Goal: Task Accomplishment & Management: Use online tool/utility

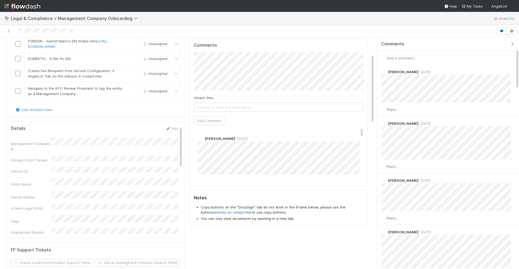
scroll to position [57, 0]
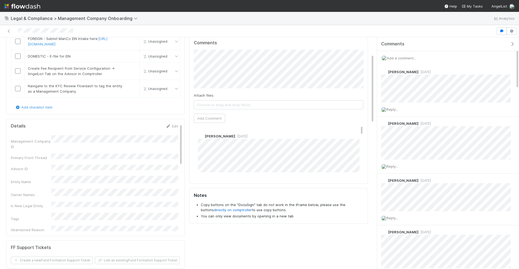
click at [49, 190] on div "Owner Names" at bounding box center [94, 193] width 167 height 9
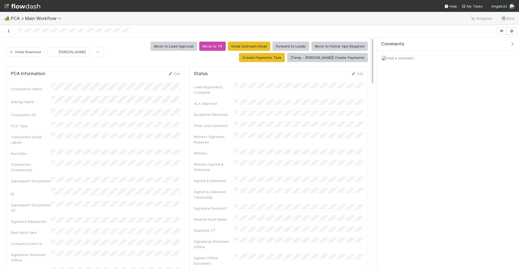
click at [10, 30] on icon at bounding box center [8, 31] width 5 height 4
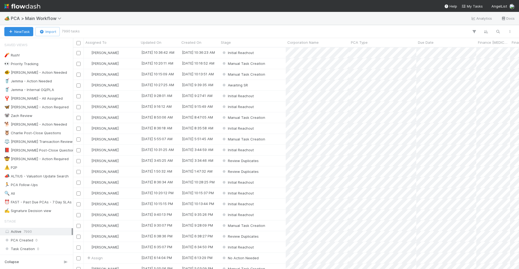
scroll to position [0, 0]
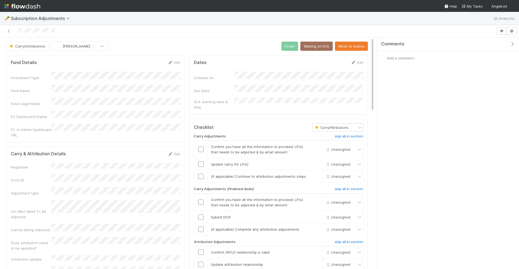
click at [479, 166] on div "Comments Add a comment..." at bounding box center [448, 153] width 142 height 232
click at [409, 58] on span "Add a comment..." at bounding box center [401, 58] width 29 height 4
click at [401, 129] on button "Add Comment" at bounding box center [401, 133] width 31 height 9
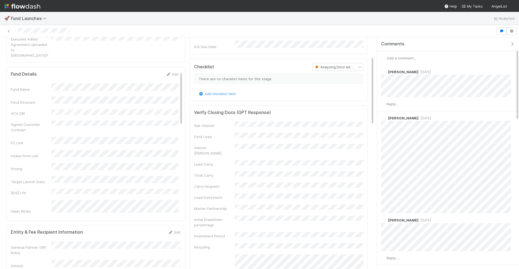
scroll to position [62, 0]
